Goal: Information Seeking & Learning: Learn about a topic

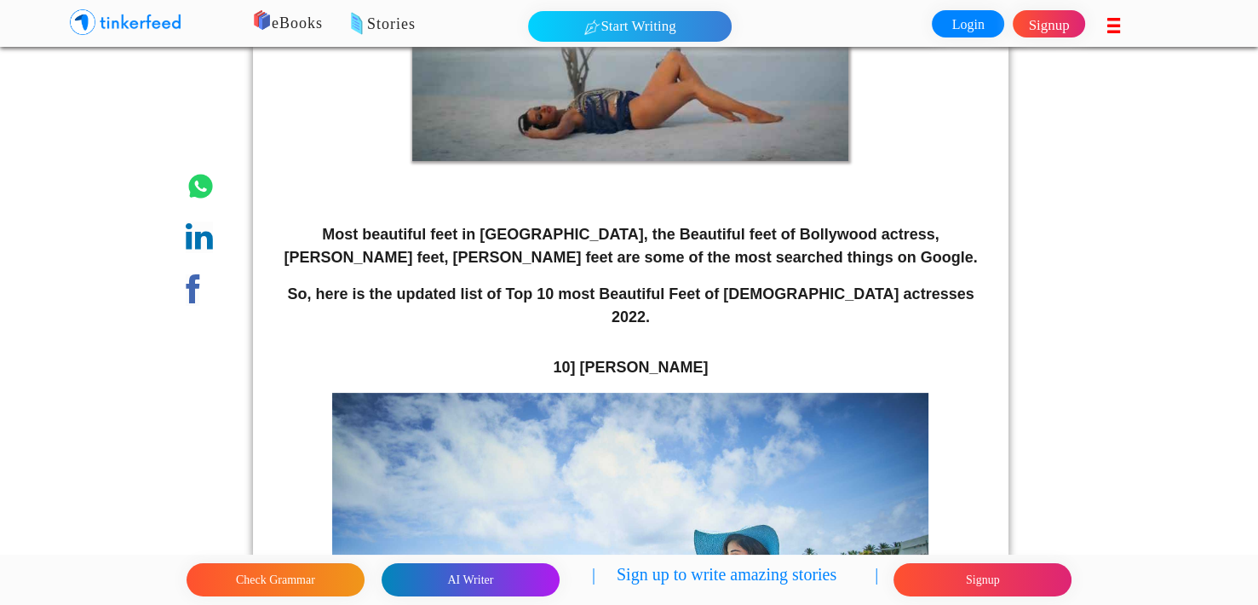
scroll to position [511, 0]
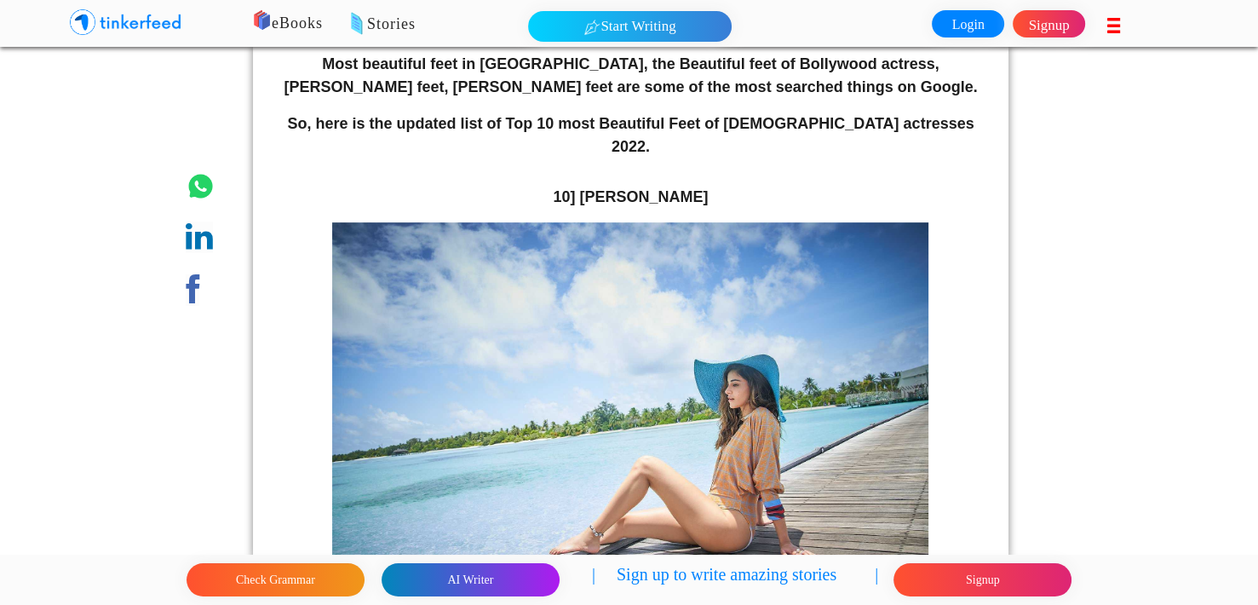
drag, startPoint x: 595, startPoint y: 131, endPoint x: 685, endPoint y: 141, distance: 90.9
click at [685, 188] on strong "10] [PERSON_NAME]" at bounding box center [630, 196] width 155 height 17
drag, startPoint x: 592, startPoint y: 132, endPoint x: 699, endPoint y: 131, distance: 107.3
click at [699, 188] on strong "10] [PERSON_NAME]" at bounding box center [630, 196] width 155 height 17
drag, startPoint x: 650, startPoint y: 147, endPoint x: 613, endPoint y: 137, distance: 38.0
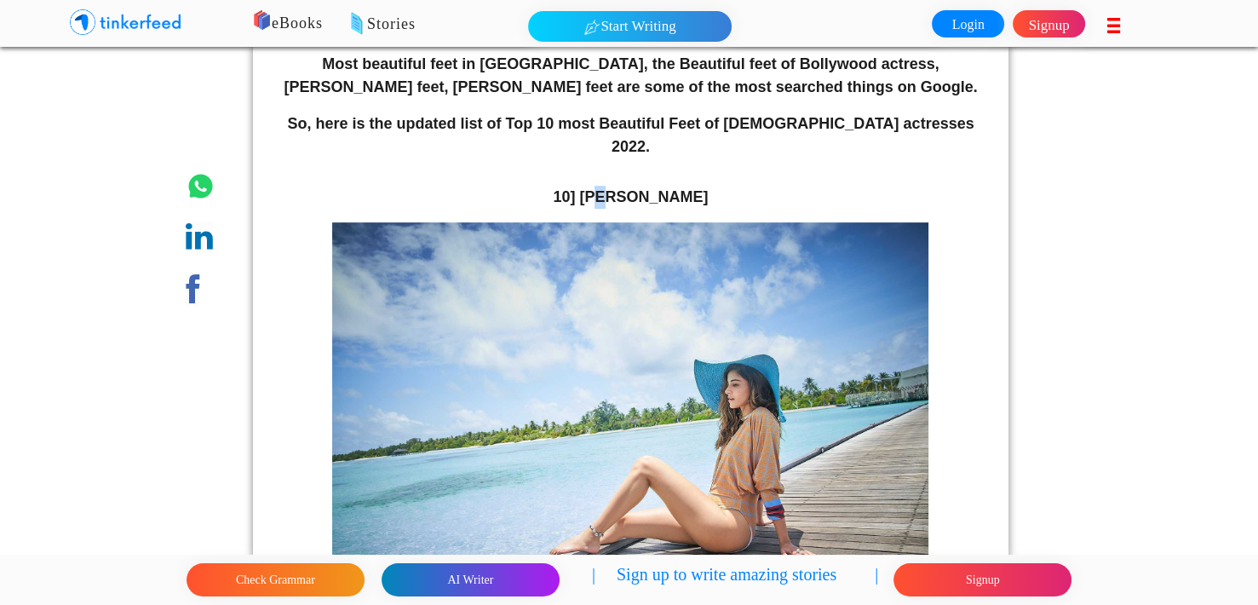
click at [613, 188] on strong "10] [PERSON_NAME]" at bounding box center [630, 196] width 155 height 17
drag, startPoint x: 592, startPoint y: 137, endPoint x: 667, endPoint y: 147, distance: 75.6
copy div "[PERSON_NAME]"
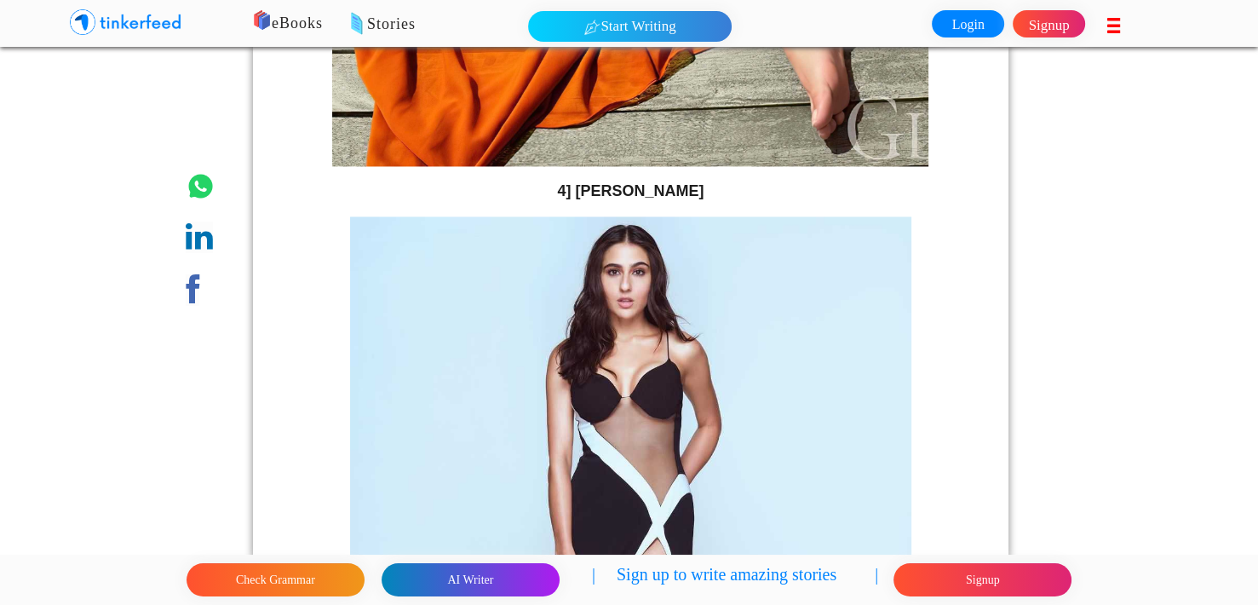
scroll to position [9029, 0]
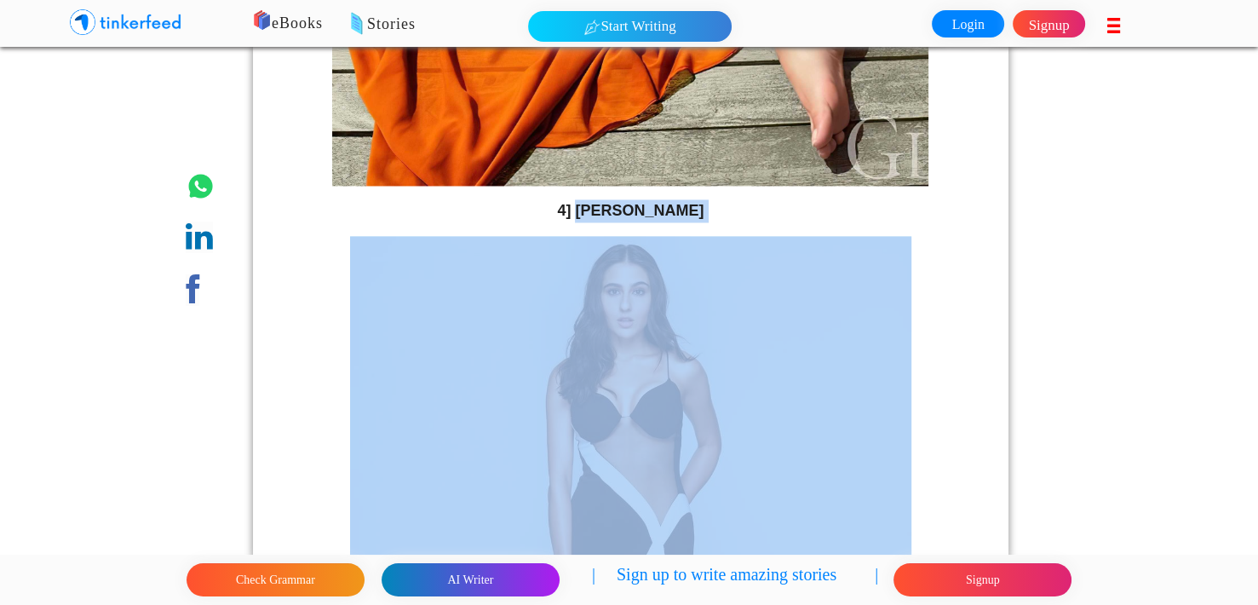
drag, startPoint x: 592, startPoint y: 137, endPoint x: 665, endPoint y: 176, distance: 83.1
click at [633, 202] on strong "4] [PERSON_NAME]" at bounding box center [630, 210] width 147 height 17
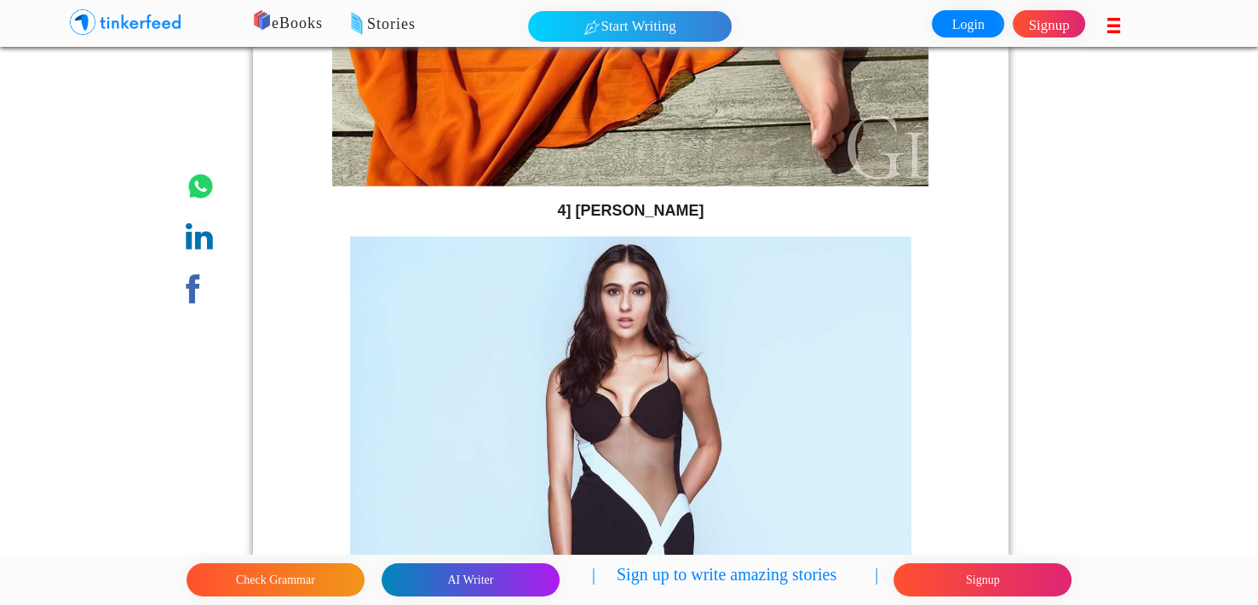
drag, startPoint x: 596, startPoint y: 147, endPoint x: 637, endPoint y: 144, distance: 41.0
click at [637, 202] on strong "4] [PERSON_NAME]" at bounding box center [630, 210] width 147 height 17
drag, startPoint x: 595, startPoint y: 144, endPoint x: 690, endPoint y: 155, distance: 95.2
click at [690, 199] on p "4] [PERSON_NAME]" at bounding box center [630, 210] width 717 height 23
copy strong "[PERSON_NAME]"
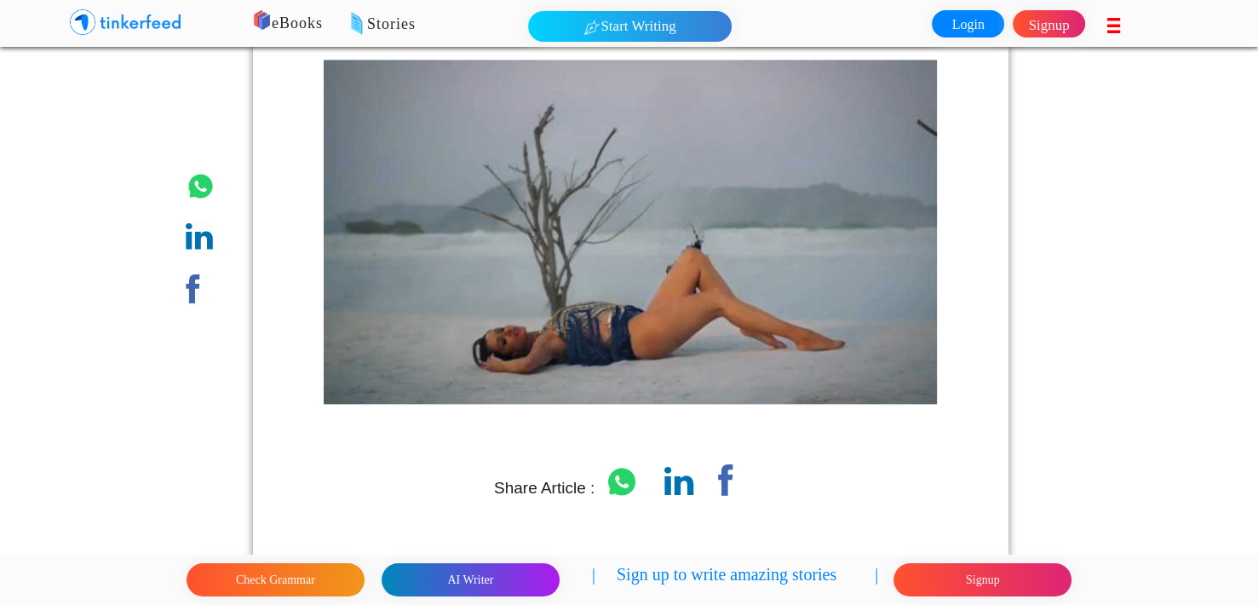
scroll to position [14906, 0]
